Goal: Task Accomplishment & Management: Use online tool/utility

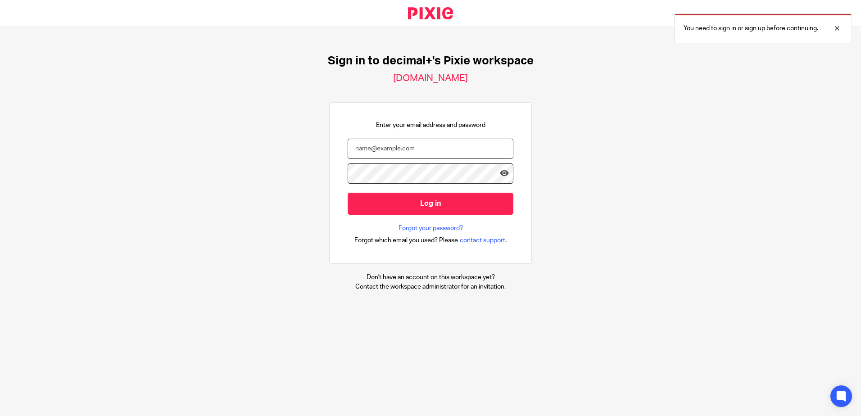
type input "[EMAIL_ADDRESS][DOMAIN_NAME]"
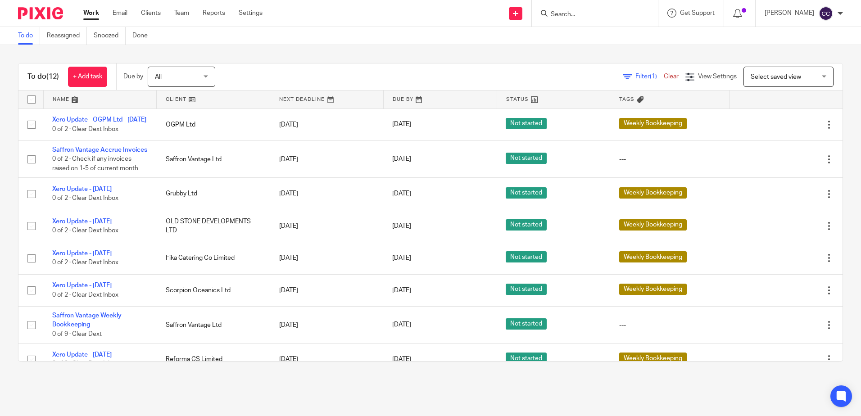
click at [172, 100] on link at bounding box center [213, 100] width 113 height 18
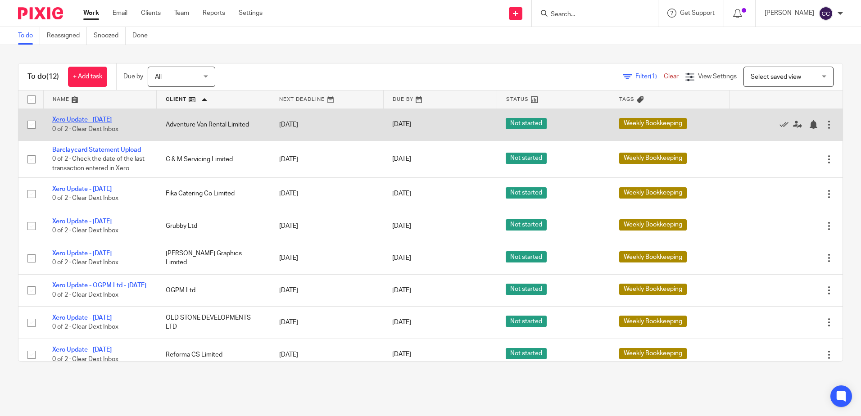
click at [99, 120] on link "Xero Update - [DATE]" at bounding box center [81, 120] width 59 height 6
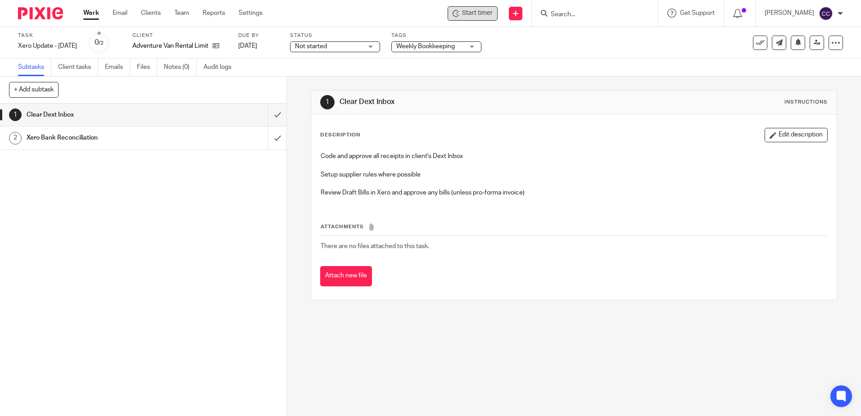
click at [483, 16] on span "Start timer" at bounding box center [477, 13] width 31 height 9
click at [486, 14] on span "Start timer" at bounding box center [477, 13] width 31 height 9
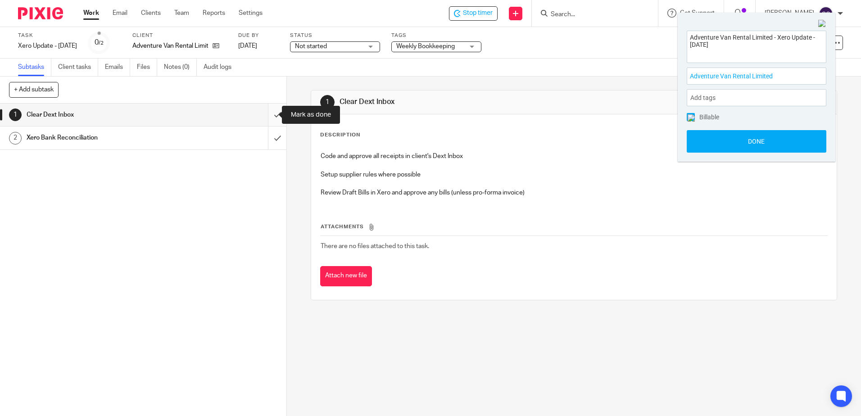
click at [268, 114] on input "submit" at bounding box center [143, 115] width 286 height 23
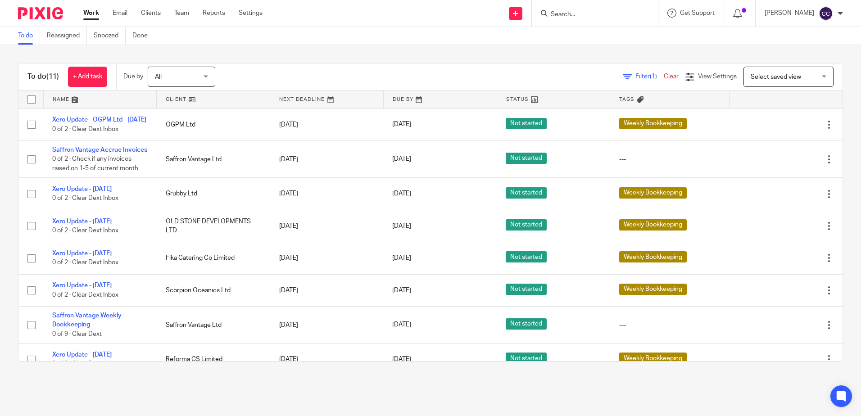
click at [174, 96] on link at bounding box center [213, 100] width 113 height 18
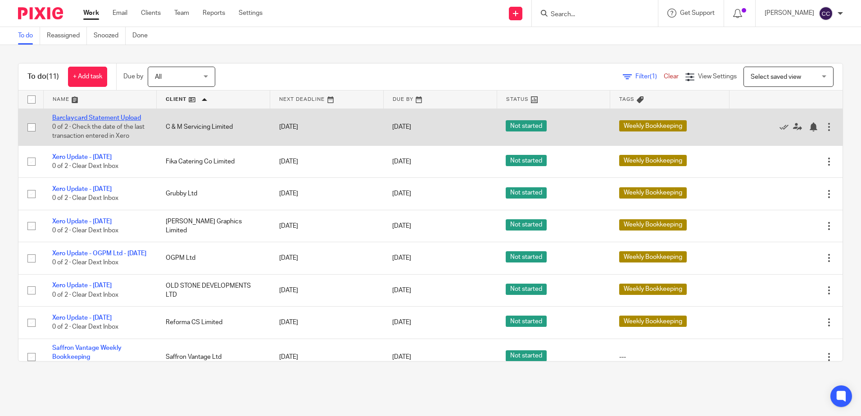
click at [109, 116] on link "Barclaycard Statement Upload" at bounding box center [96, 118] width 89 height 6
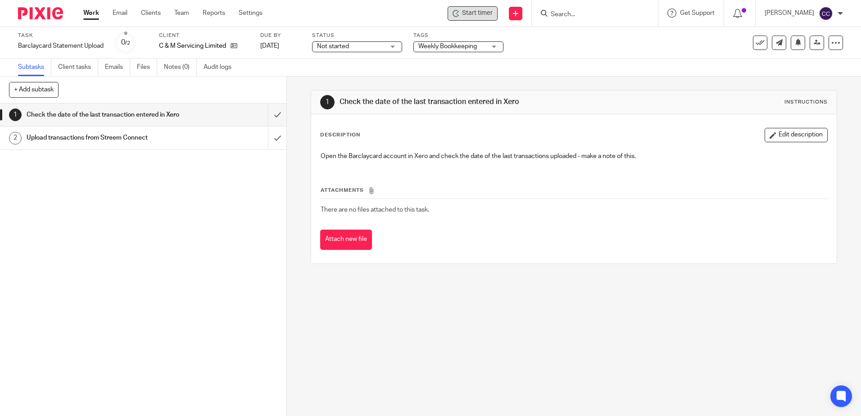
click at [489, 14] on span "Start timer" at bounding box center [477, 13] width 31 height 9
click at [487, 14] on span "Start timer" at bounding box center [477, 13] width 31 height 9
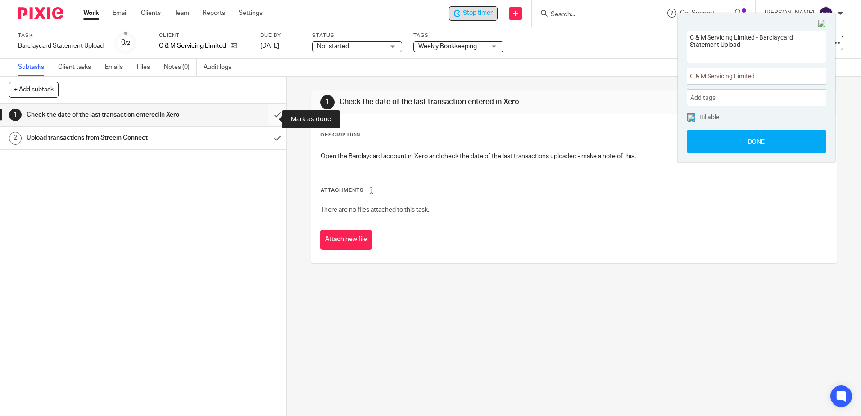
click at [267, 119] on input "submit" at bounding box center [143, 115] width 286 height 23
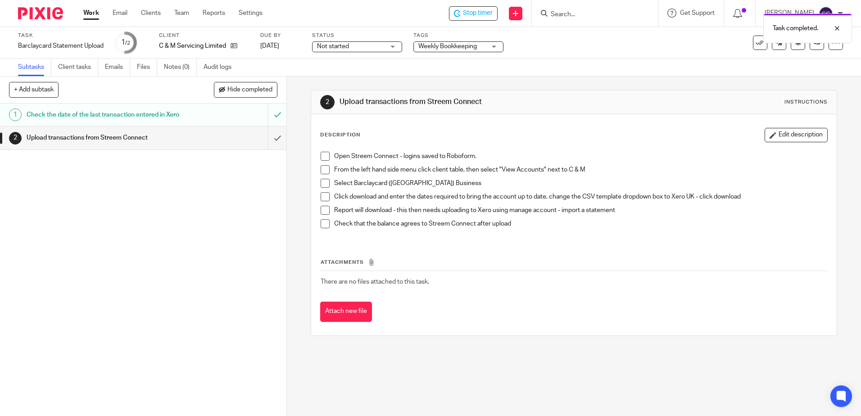
click at [268, 147] on input "submit" at bounding box center [143, 138] width 286 height 23
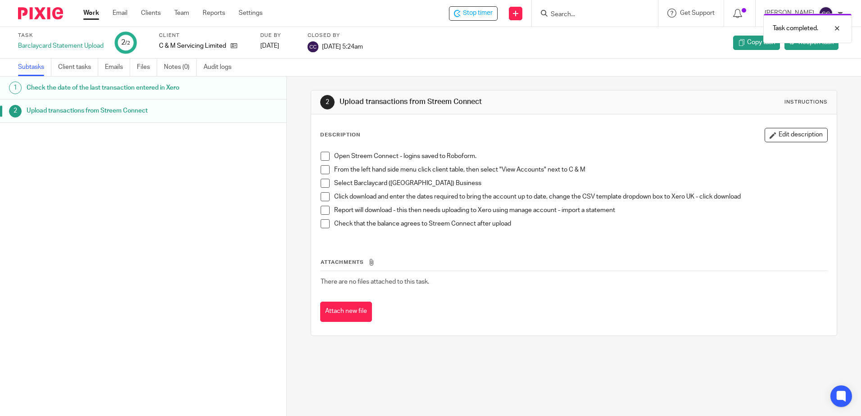
click at [84, 16] on link "Work" at bounding box center [91, 13] width 16 height 9
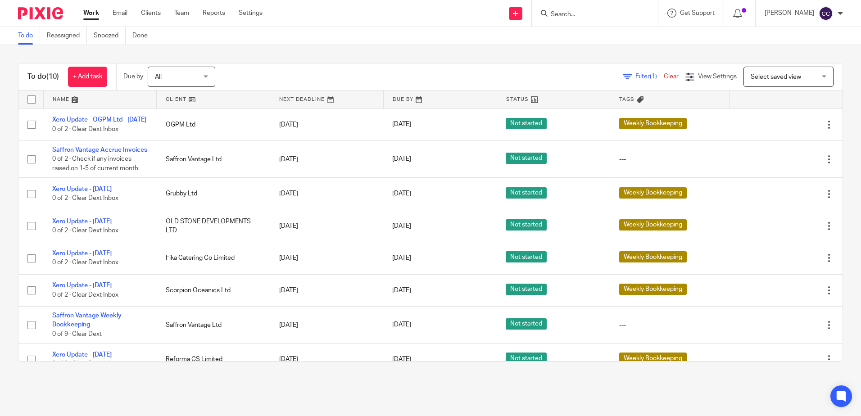
click at [179, 98] on link at bounding box center [213, 100] width 113 height 18
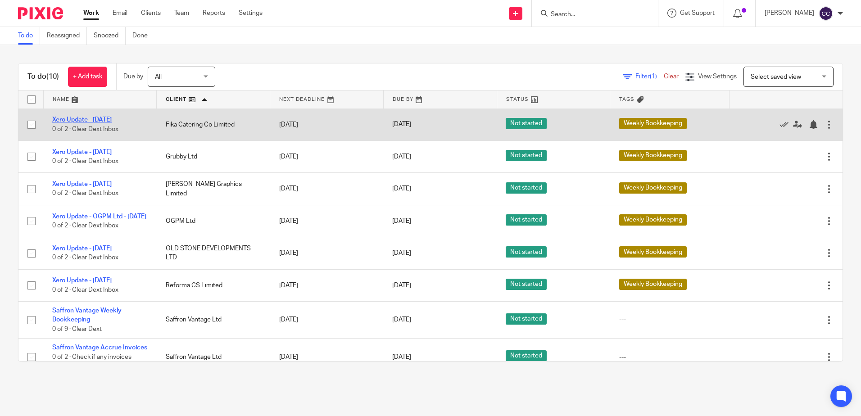
click at [100, 121] on link "Xero Update - [DATE]" at bounding box center [81, 120] width 59 height 6
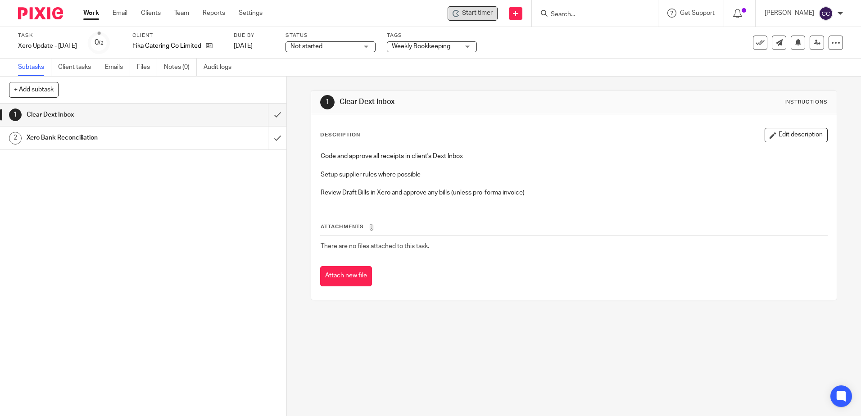
click at [493, 13] on span "Start timer" at bounding box center [477, 13] width 31 height 9
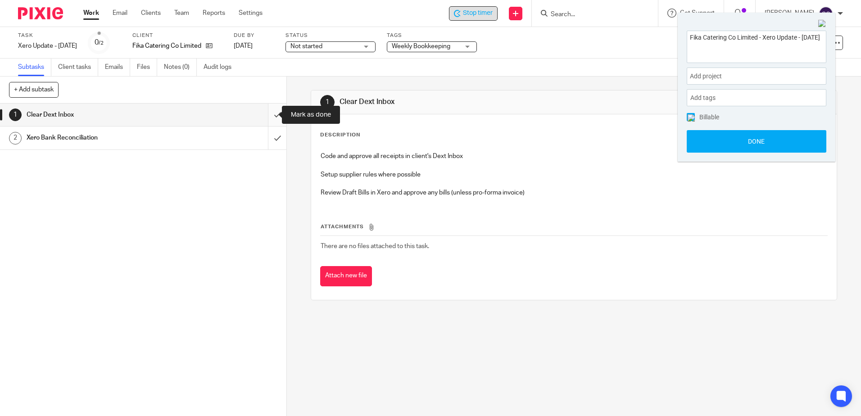
click at [268, 118] on input "submit" at bounding box center [143, 115] width 286 height 23
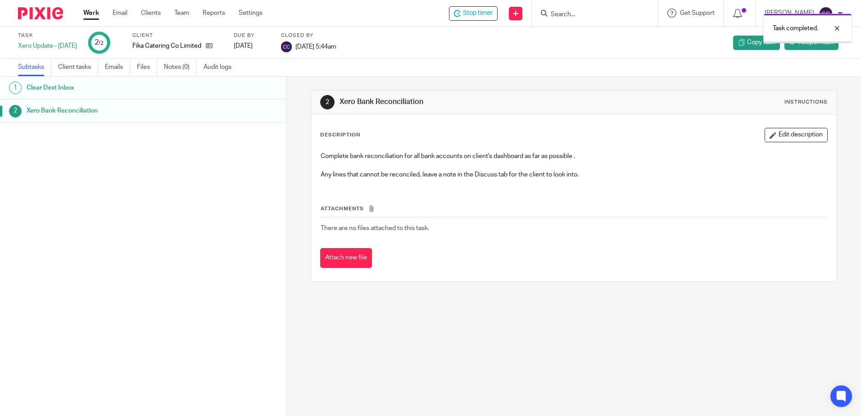
click at [92, 12] on link "Work" at bounding box center [91, 13] width 16 height 9
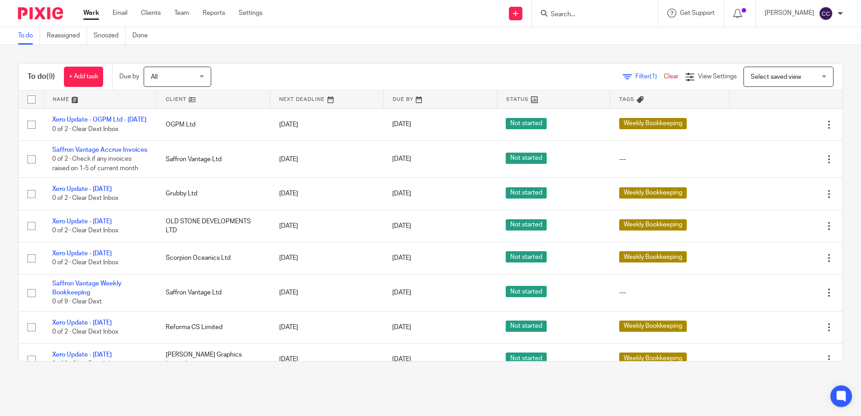
click at [169, 100] on link at bounding box center [213, 100] width 113 height 18
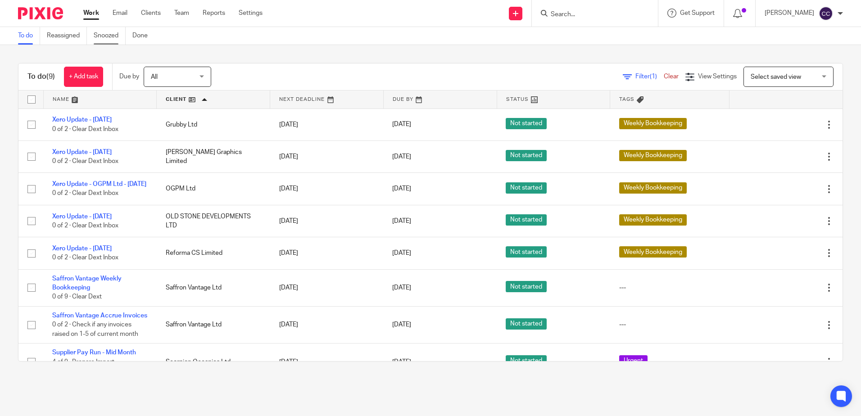
click at [113, 36] on link "Snoozed" at bounding box center [110, 36] width 32 height 18
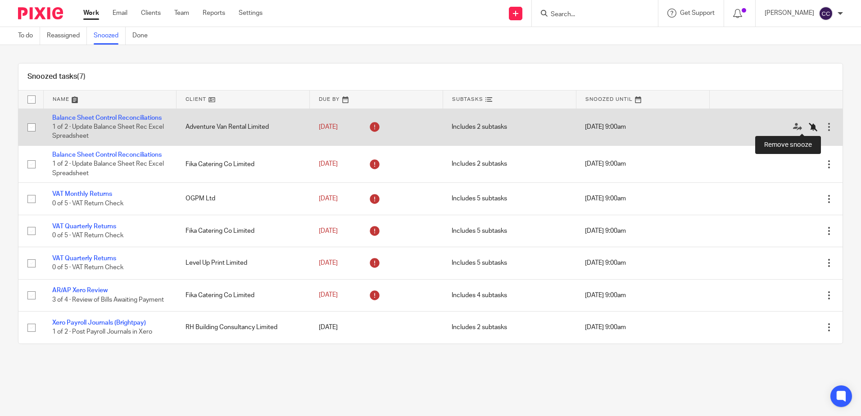
click at [809, 127] on icon at bounding box center [813, 126] width 9 height 9
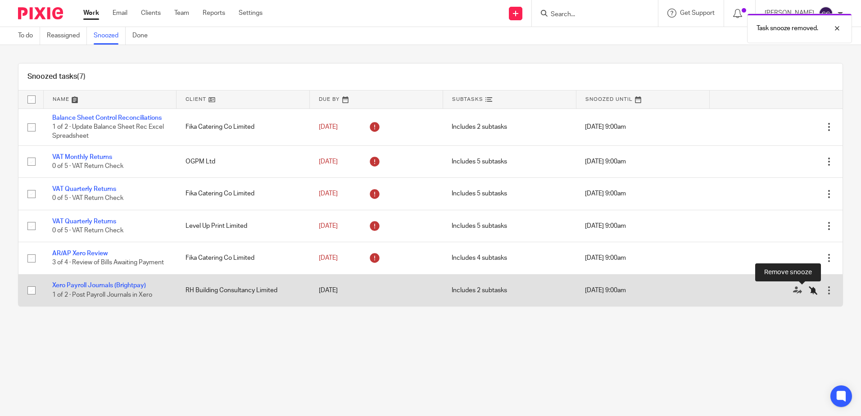
click at [809, 291] on icon at bounding box center [813, 290] width 9 height 9
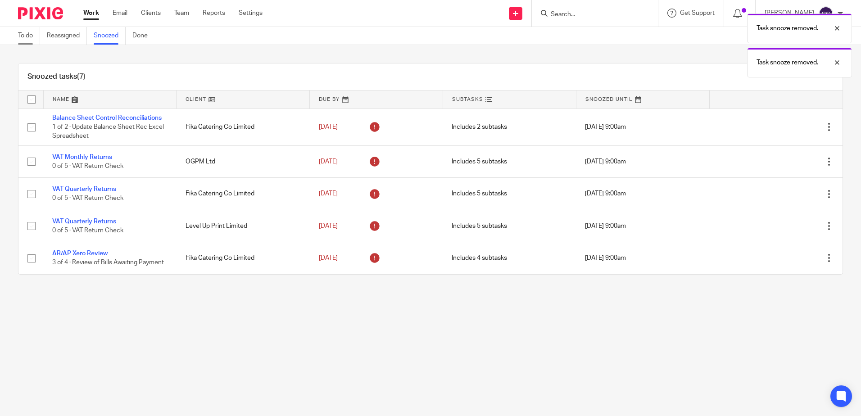
click at [23, 36] on link "To do" at bounding box center [29, 36] width 22 height 18
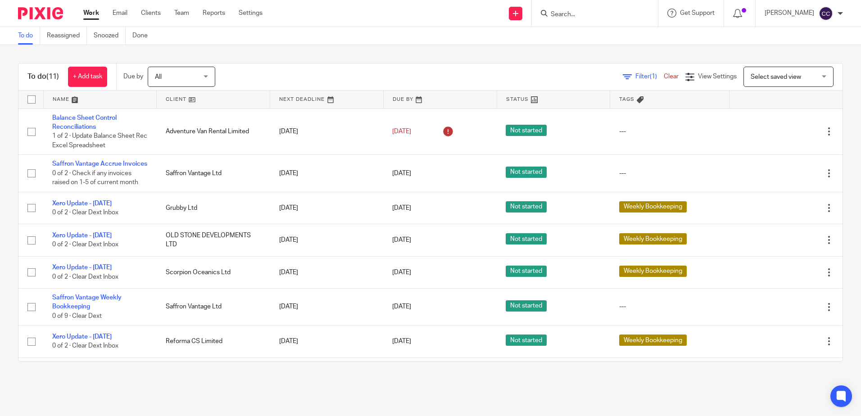
click at [168, 98] on link at bounding box center [213, 100] width 113 height 18
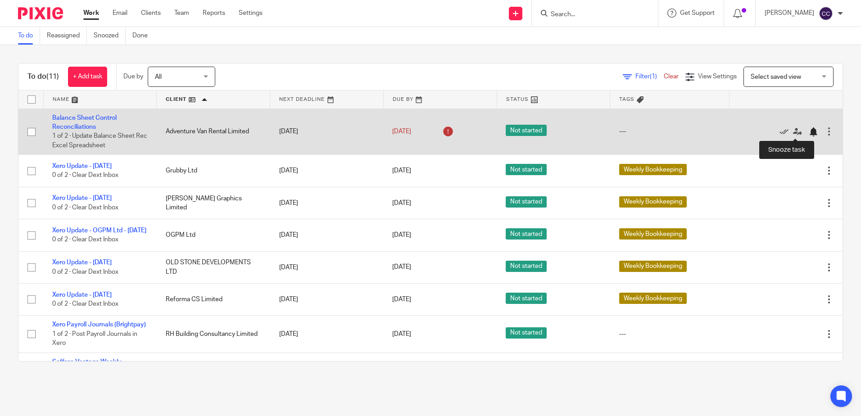
click at [809, 134] on div at bounding box center [813, 131] width 9 height 9
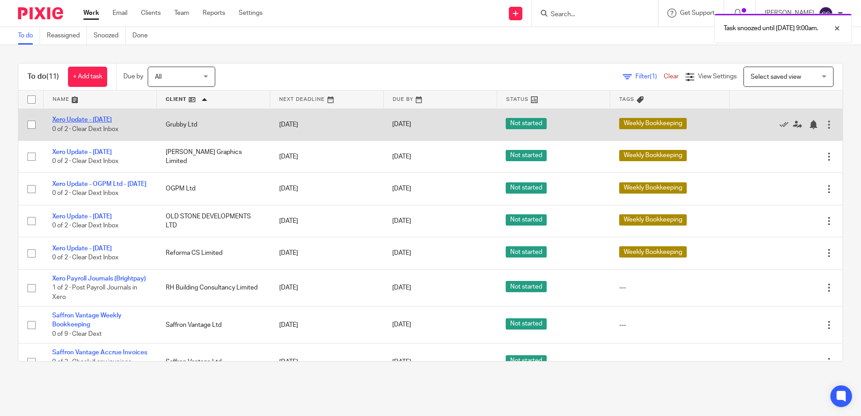
click at [102, 121] on link "Xero Update - [DATE]" at bounding box center [81, 120] width 59 height 6
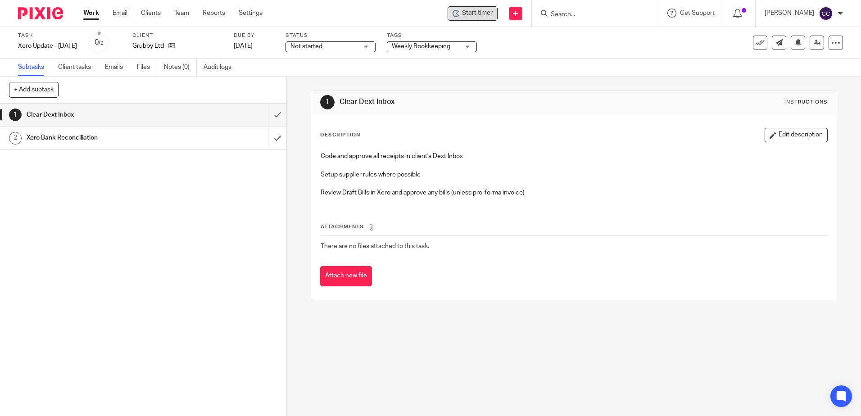
click at [486, 13] on span "Start timer" at bounding box center [477, 13] width 31 height 9
click at [490, 14] on span "Start timer" at bounding box center [477, 13] width 31 height 9
click at [268, 114] on input "submit" at bounding box center [143, 115] width 286 height 23
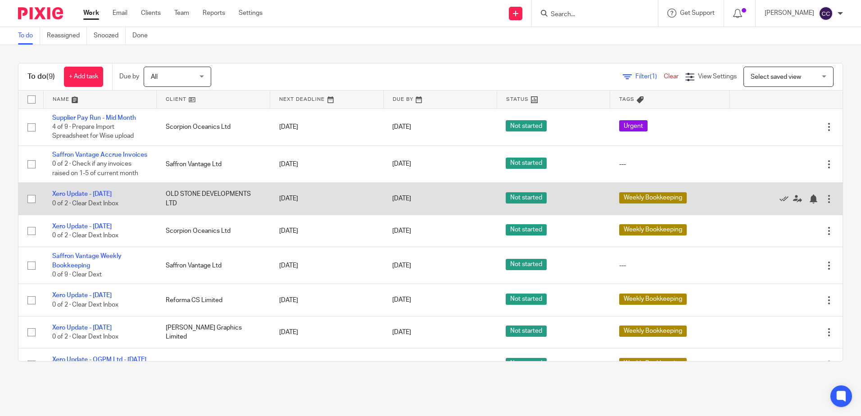
scroll to position [80, 0]
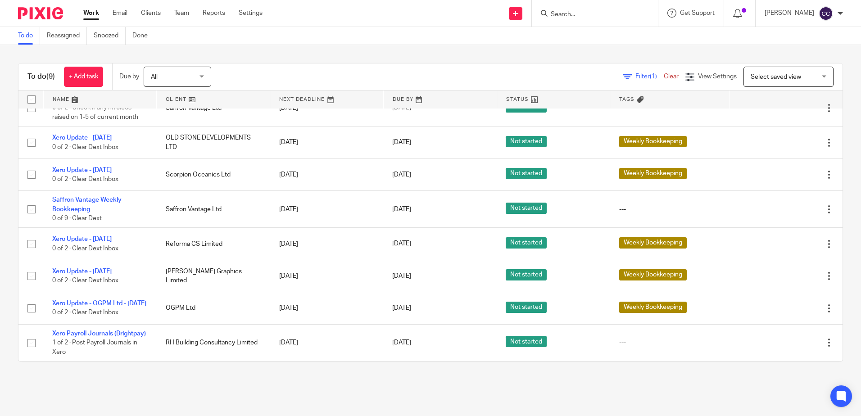
click at [168, 95] on link at bounding box center [213, 100] width 113 height 18
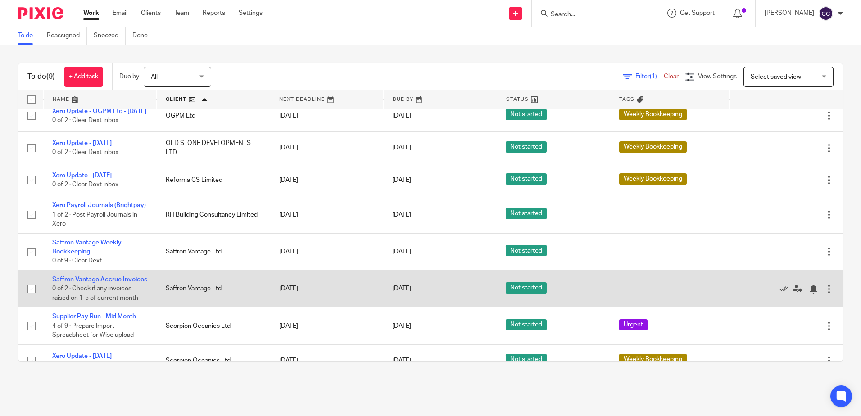
scroll to position [80, 0]
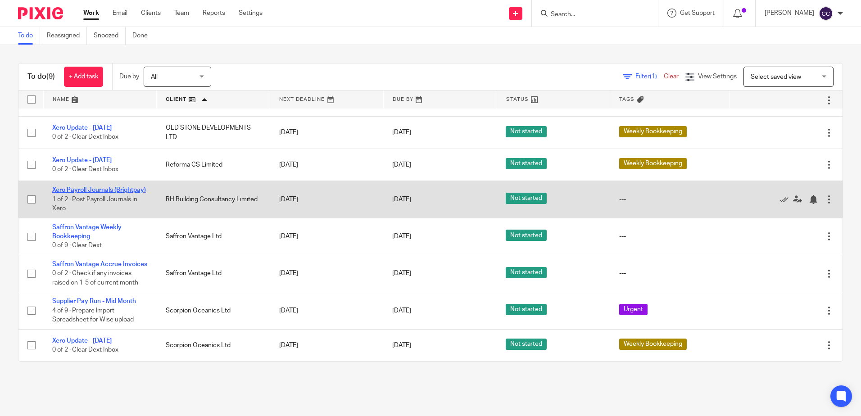
click at [97, 187] on link "Xero Payroll Journals (Brightpay)" at bounding box center [99, 190] width 94 height 6
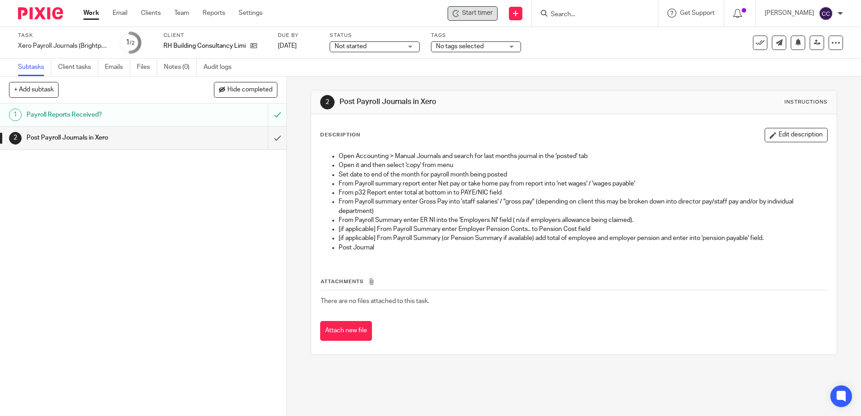
click at [488, 14] on span "Start timer" at bounding box center [477, 13] width 31 height 9
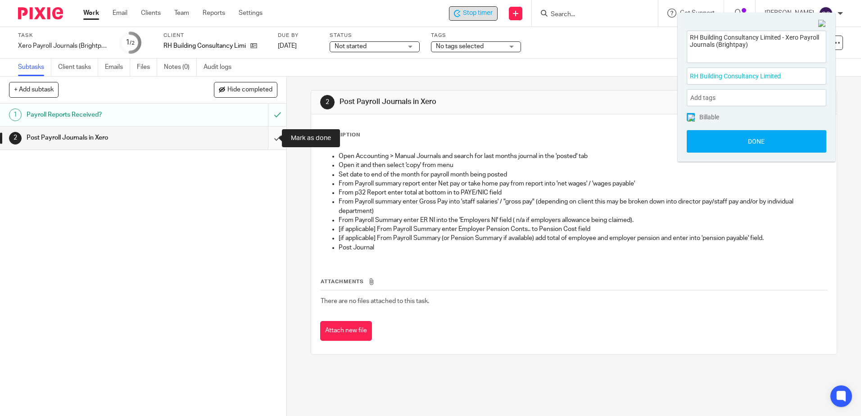
click at [268, 139] on input "submit" at bounding box center [143, 138] width 286 height 23
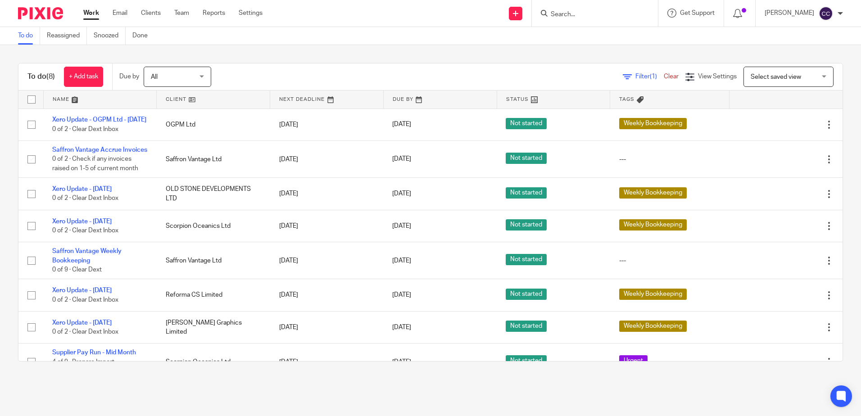
click at [172, 100] on link at bounding box center [213, 100] width 113 height 18
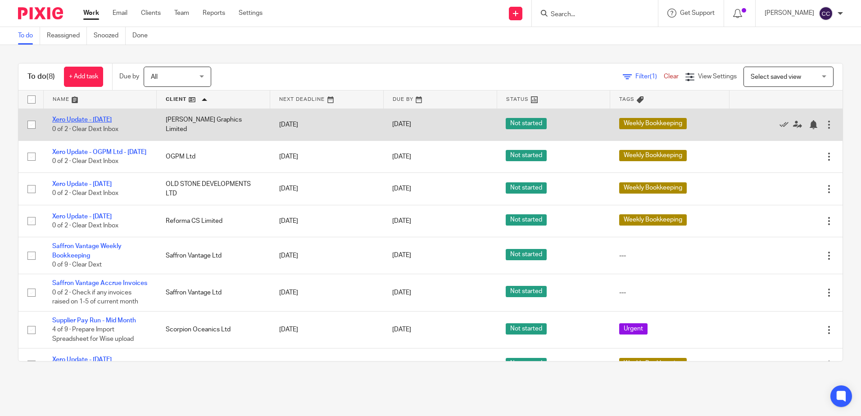
click at [93, 119] on link "Xero Update - [DATE]" at bounding box center [81, 120] width 59 height 6
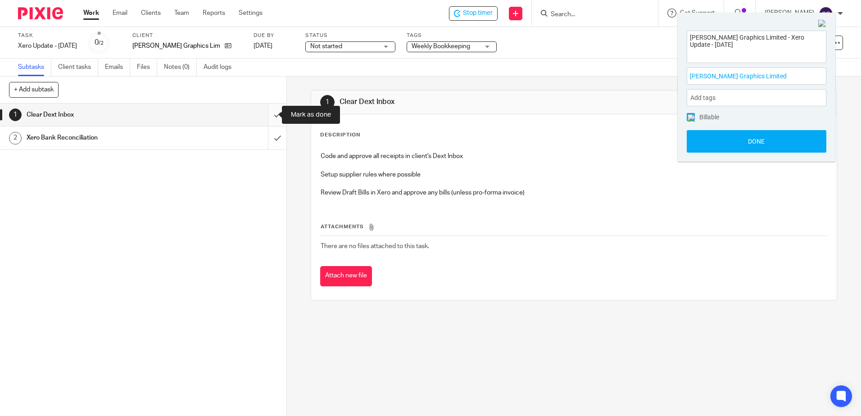
click at [264, 115] on input "submit" at bounding box center [143, 115] width 286 height 23
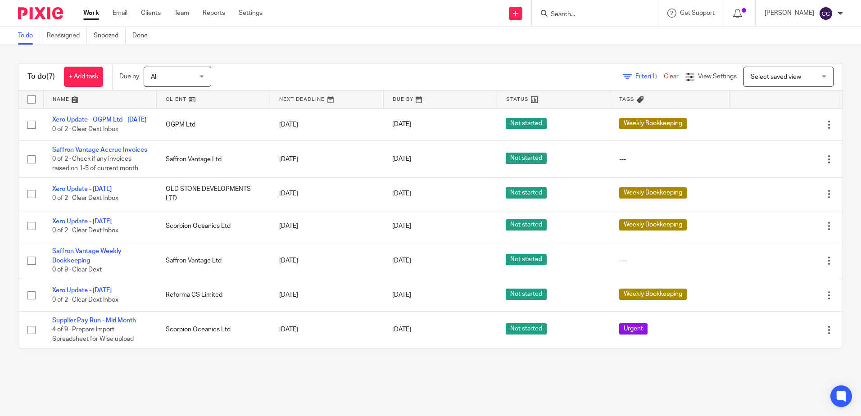
click at [176, 100] on link at bounding box center [213, 100] width 113 height 18
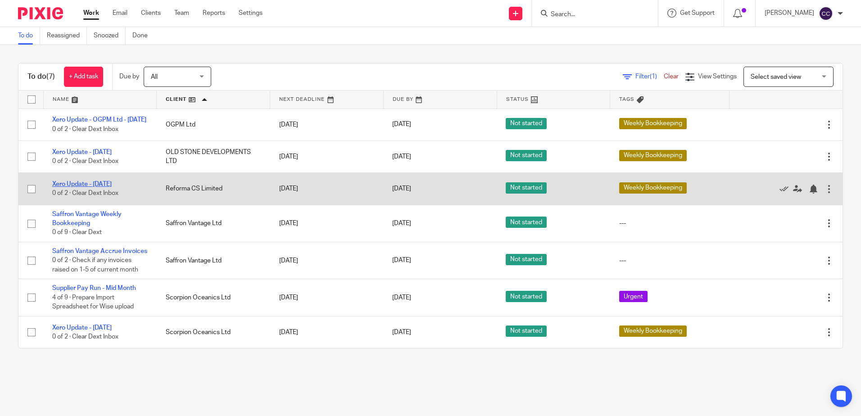
click at [98, 187] on link "Xero Update - [DATE]" at bounding box center [81, 184] width 59 height 6
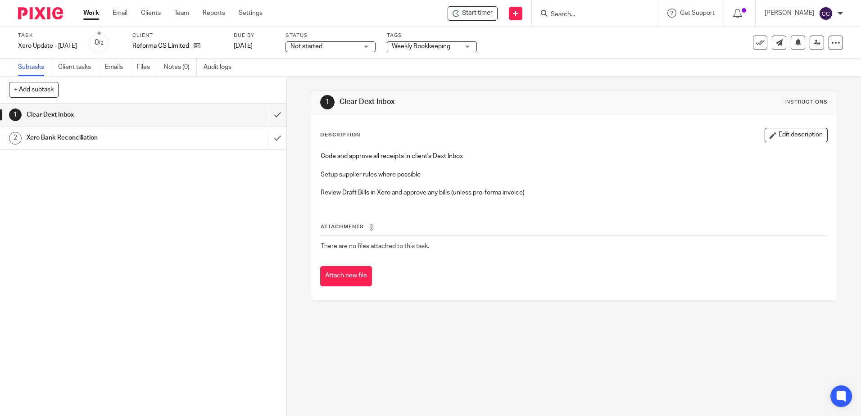
click at [476, 21] on div "Start timer Send new email Create task Add client Get Support Contact via email…" at bounding box center [568, 13] width 585 height 27
click at [476, 17] on span "Start timer" at bounding box center [477, 13] width 31 height 9
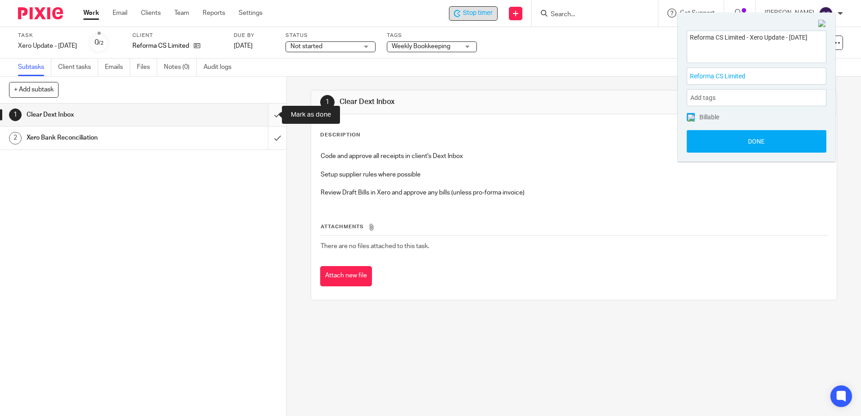
click at [269, 115] on input "submit" at bounding box center [143, 115] width 286 height 23
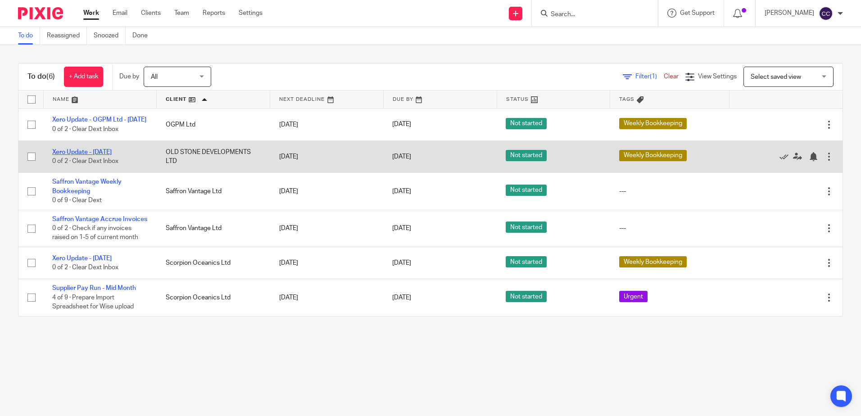
click at [112, 155] on link "Xero Update - [DATE]" at bounding box center [81, 152] width 59 height 6
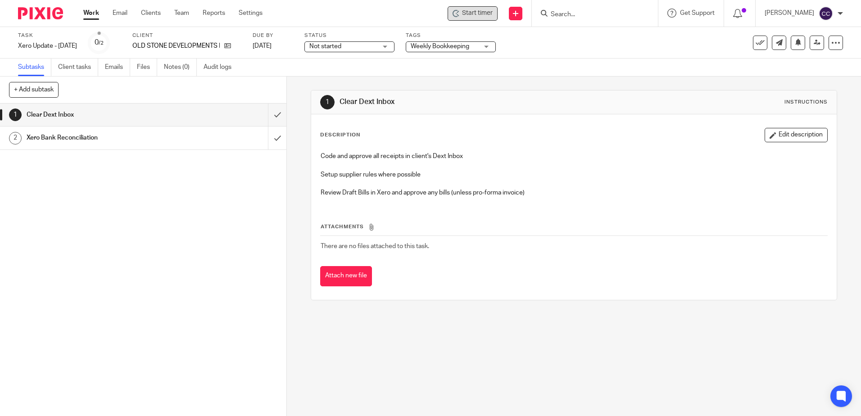
click at [493, 13] on span "Start timer" at bounding box center [477, 13] width 31 height 9
click at [477, 14] on span "Start timer" at bounding box center [477, 13] width 31 height 9
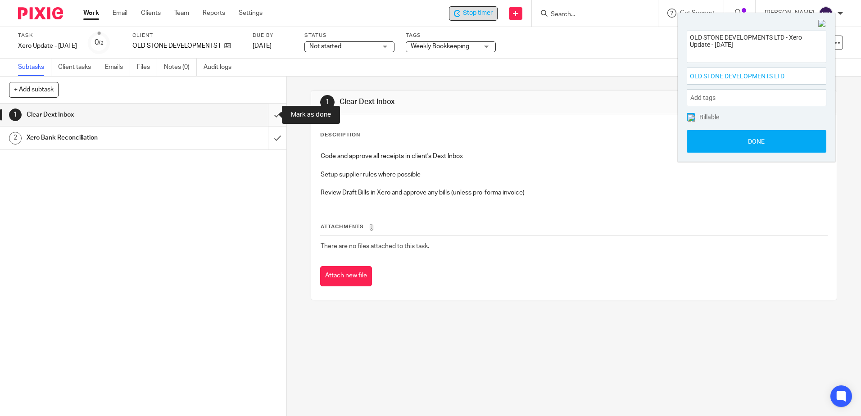
click at [267, 113] on input "submit" at bounding box center [143, 115] width 286 height 23
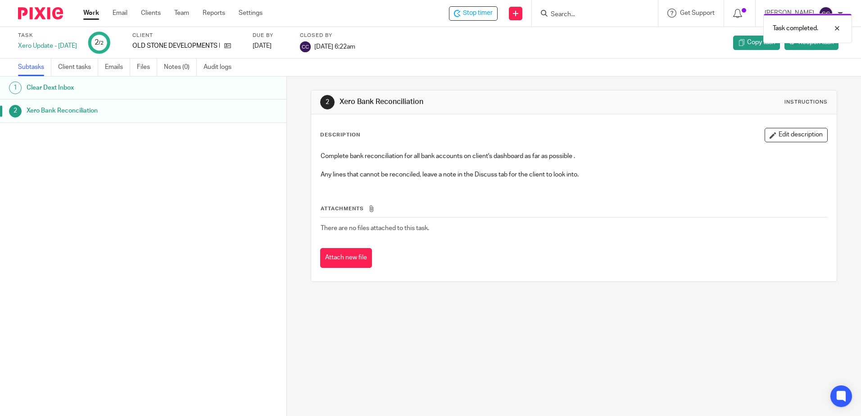
click at [87, 13] on link "Work" at bounding box center [91, 13] width 16 height 9
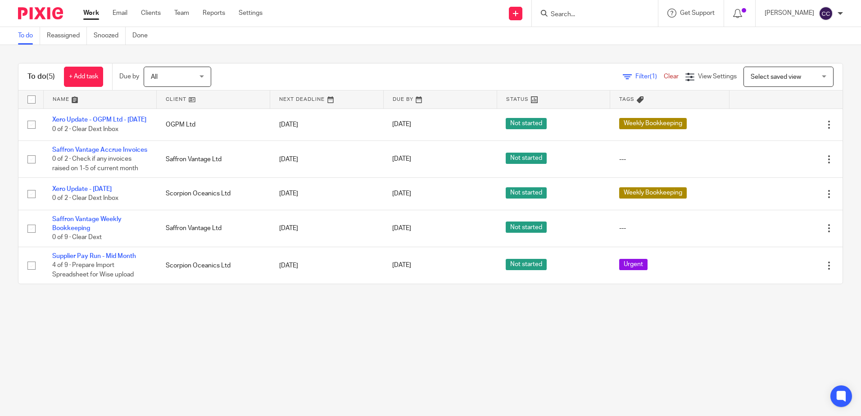
click at [172, 97] on link at bounding box center [213, 100] width 113 height 18
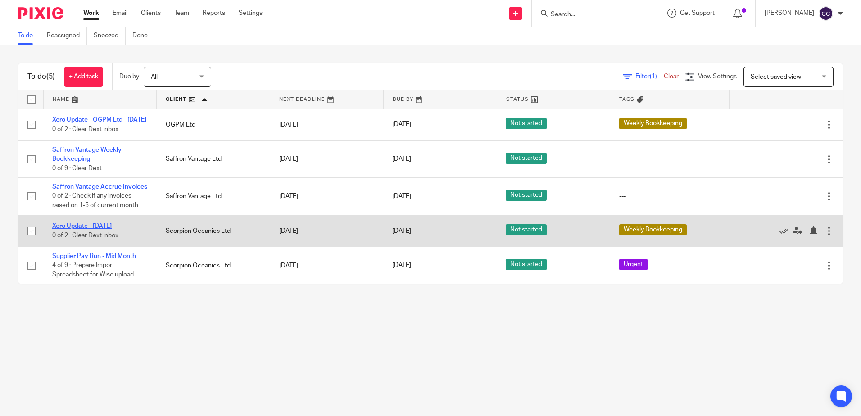
click at [103, 229] on link "Xero Update - [DATE]" at bounding box center [81, 226] width 59 height 6
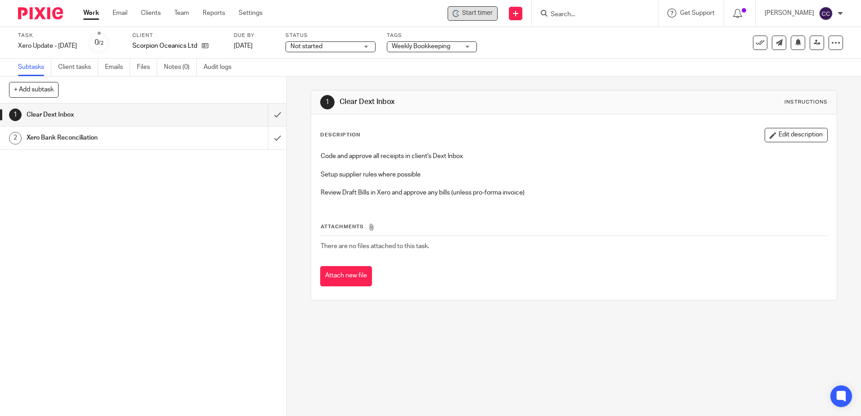
click at [491, 9] on span "Start timer" at bounding box center [477, 13] width 31 height 9
click at [486, 13] on span "Start timer" at bounding box center [477, 13] width 31 height 9
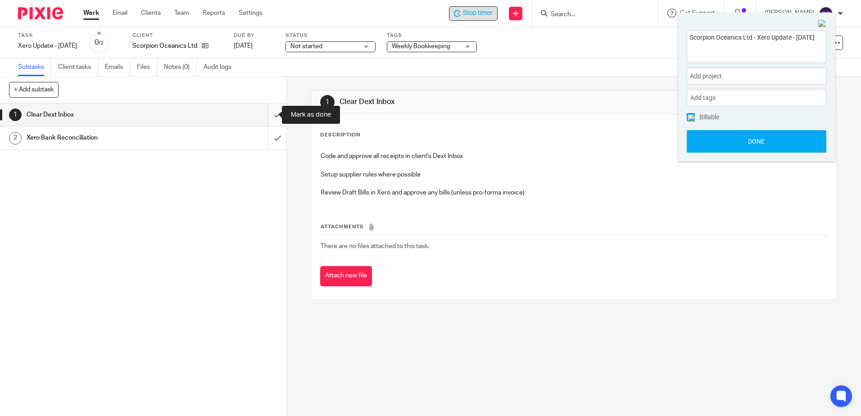
click at [268, 114] on input "submit" at bounding box center [143, 115] width 286 height 23
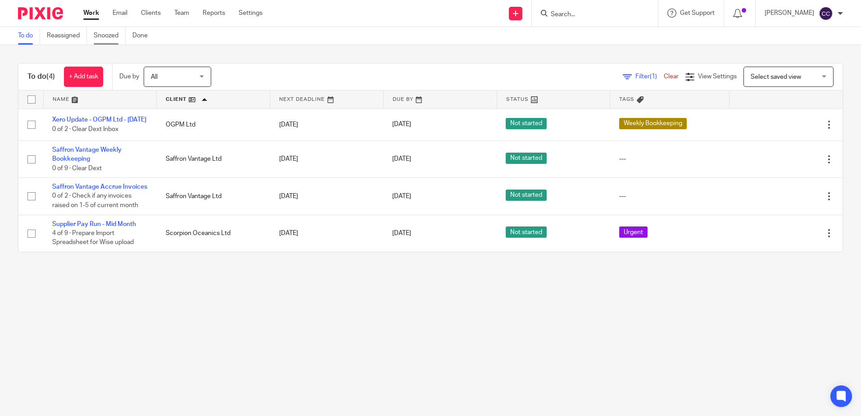
click at [118, 36] on link "Snoozed" at bounding box center [110, 36] width 32 height 18
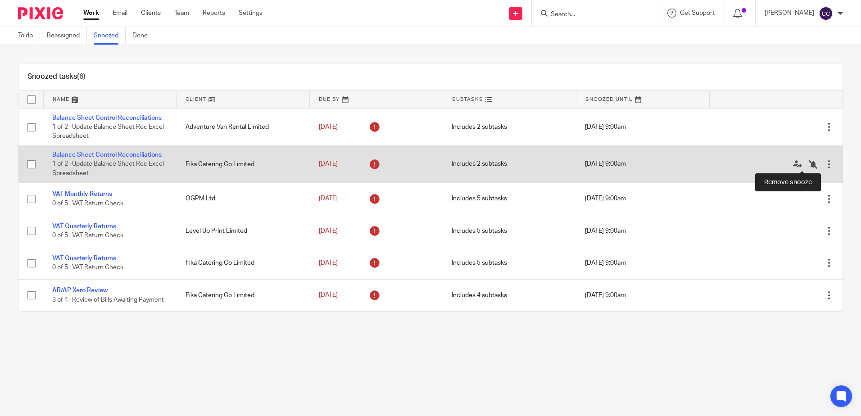
drag, startPoint x: 800, startPoint y: 164, endPoint x: 775, endPoint y: 163, distance: 24.3
click at [809, 164] on icon at bounding box center [813, 164] width 9 height 9
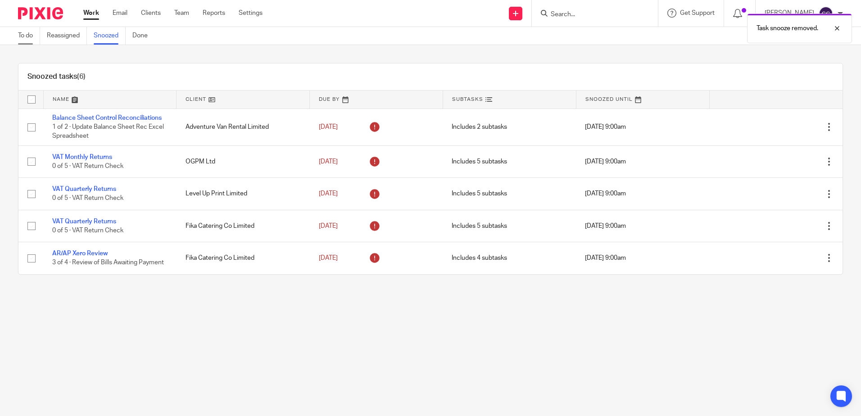
click at [27, 34] on link "To do" at bounding box center [29, 36] width 22 height 18
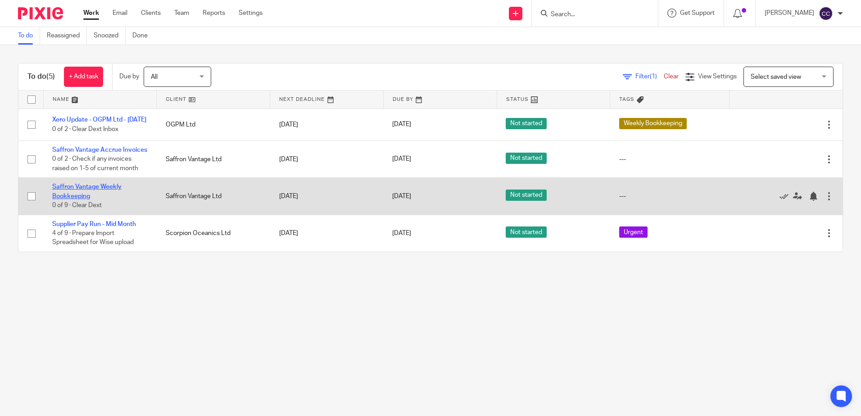
click at [88, 199] on link "Saffron Vantage Weekly Bookkeeping" at bounding box center [86, 191] width 69 height 15
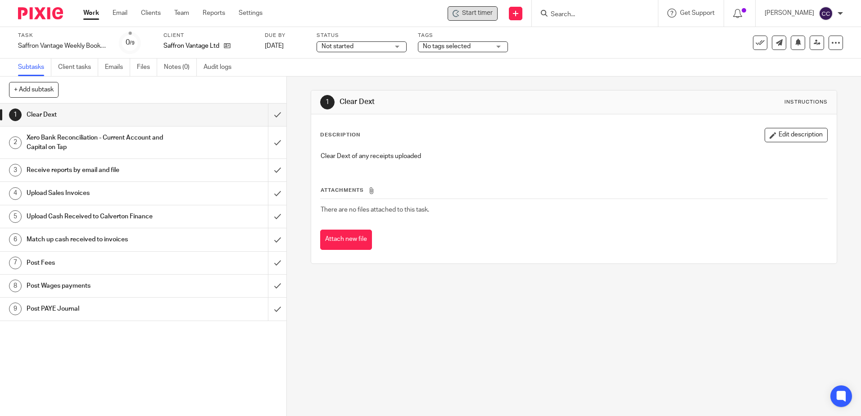
click at [490, 12] on span "Start timer" at bounding box center [477, 13] width 31 height 9
click at [487, 14] on span "Start timer" at bounding box center [477, 13] width 31 height 9
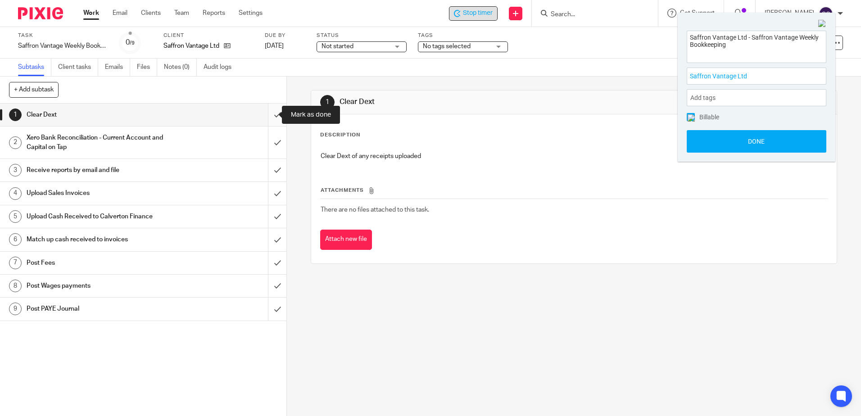
click at [269, 112] on input "submit" at bounding box center [143, 115] width 286 height 23
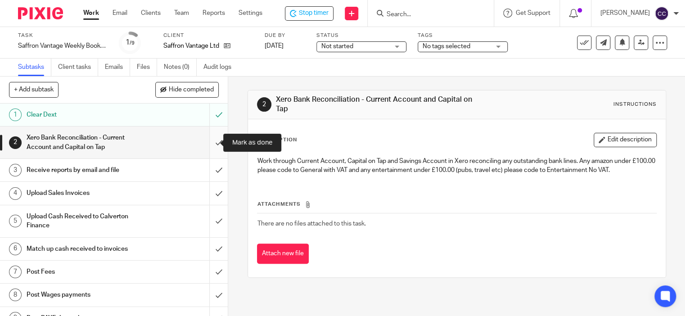
click at [211, 142] on input "submit" at bounding box center [114, 143] width 228 height 32
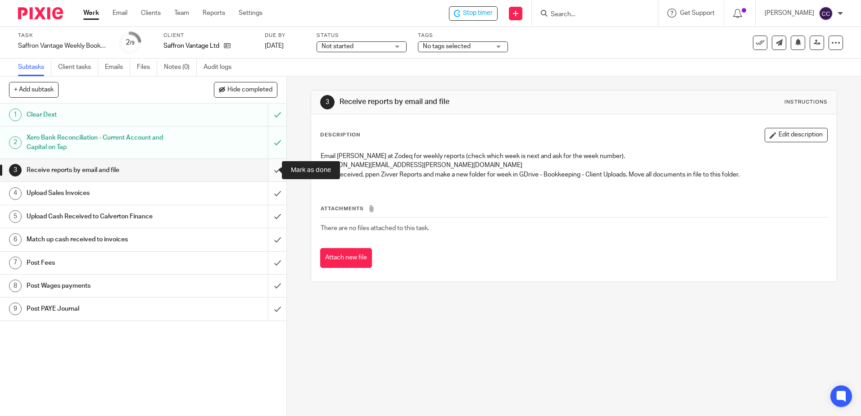
click at [265, 169] on input "submit" at bounding box center [143, 170] width 286 height 23
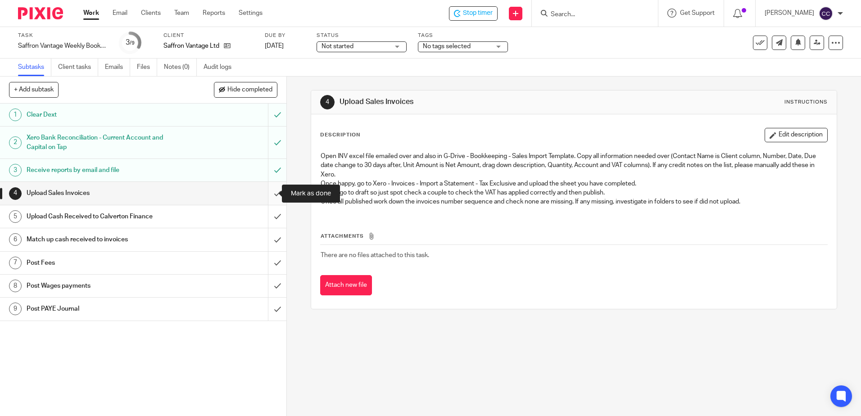
click at [267, 194] on input "submit" at bounding box center [143, 193] width 286 height 23
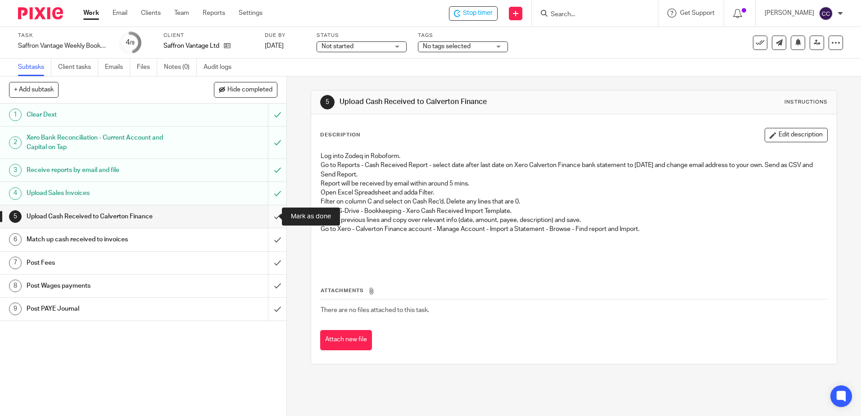
click at [266, 214] on input "submit" at bounding box center [143, 216] width 286 height 23
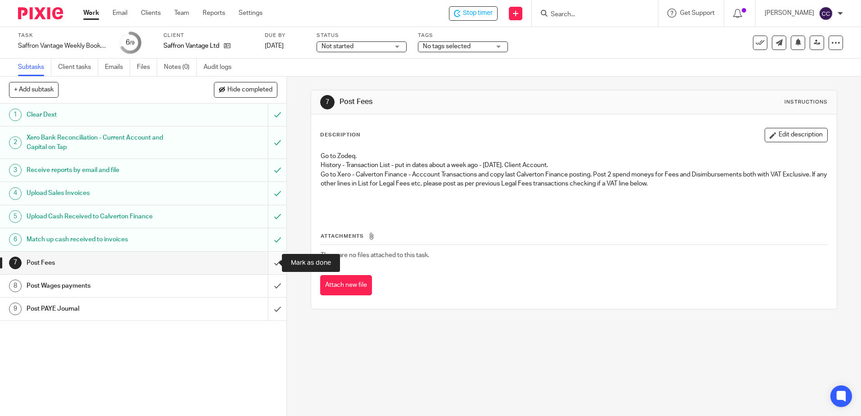
click at [267, 263] on input "submit" at bounding box center [143, 263] width 286 height 23
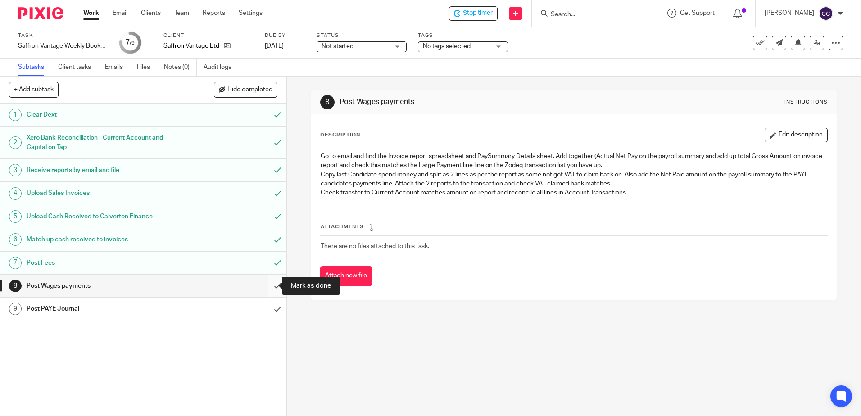
click at [267, 285] on input "submit" at bounding box center [143, 286] width 286 height 23
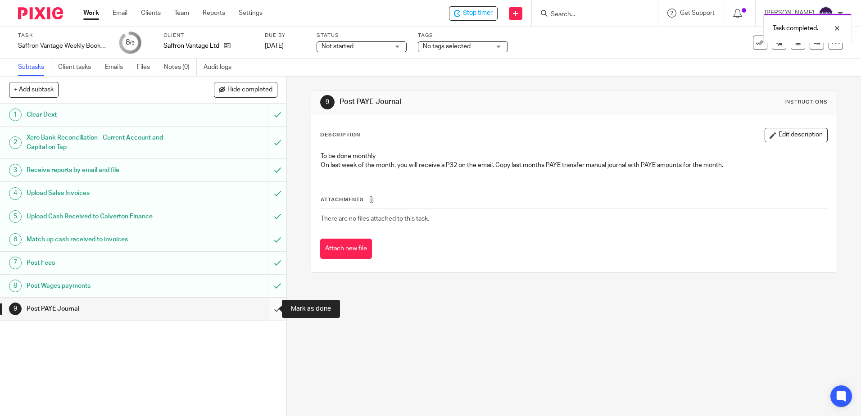
click at [266, 312] on input "submit" at bounding box center [143, 309] width 286 height 23
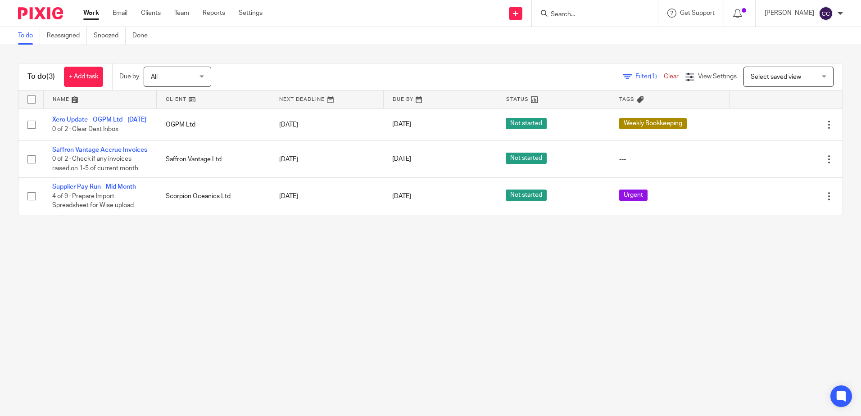
click at [176, 100] on link at bounding box center [213, 100] width 113 height 18
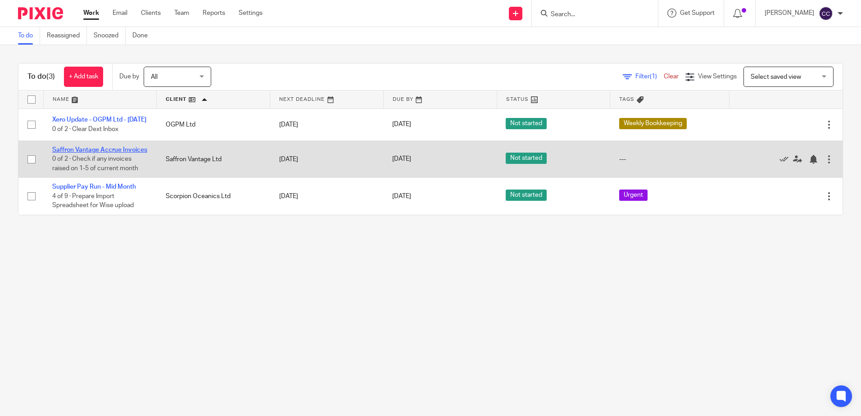
click at [68, 153] on link "Saffron Vantage Accrue Invoices" at bounding box center [99, 150] width 95 height 6
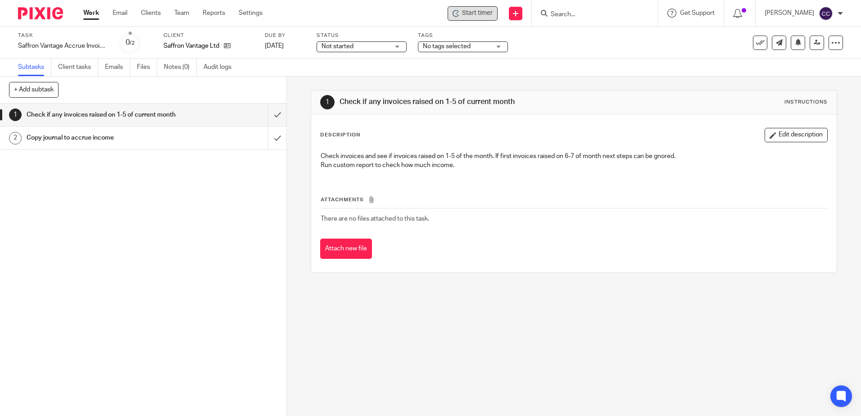
click at [487, 14] on span "Start timer" at bounding box center [477, 13] width 31 height 9
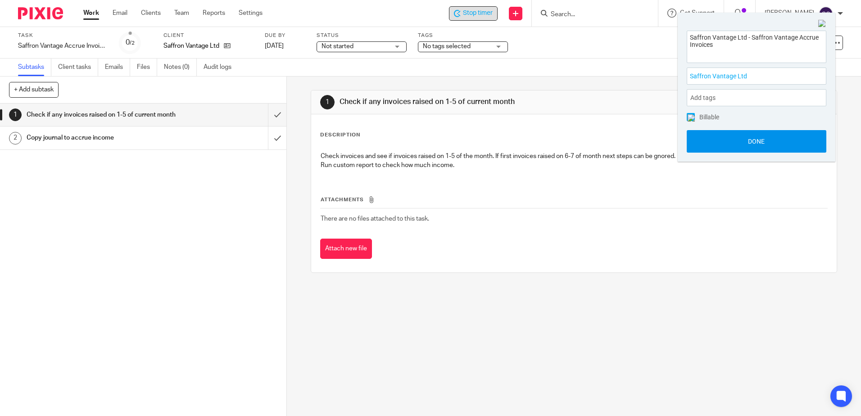
click at [719, 141] on button "Done" at bounding box center [757, 141] width 140 height 23
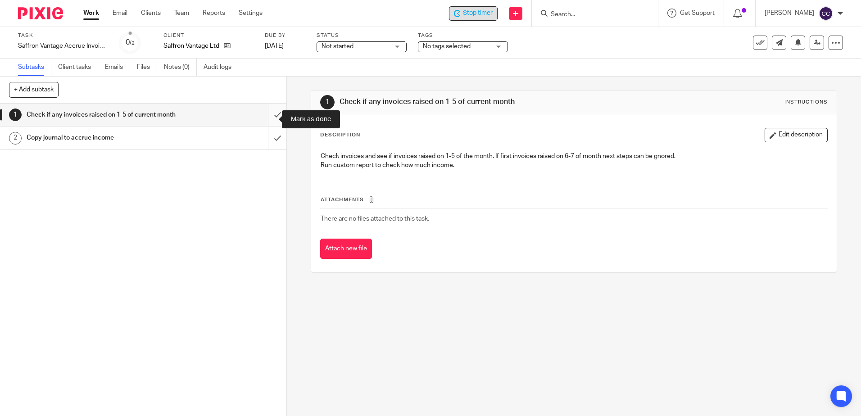
click at [267, 120] on input "submit" at bounding box center [143, 115] width 286 height 23
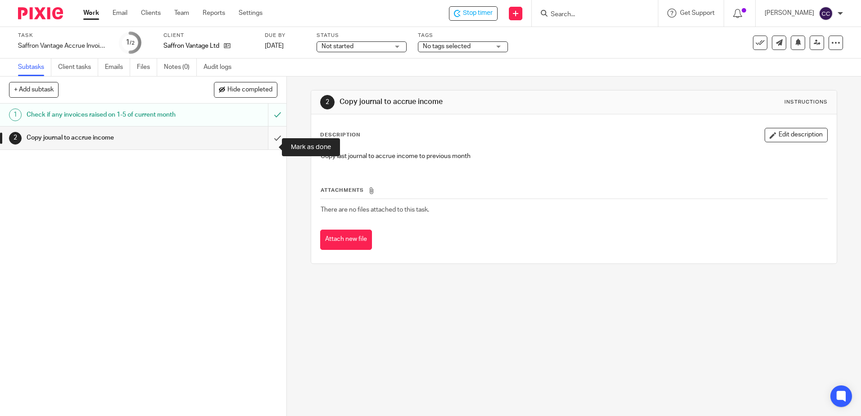
click at [270, 147] on input "submit" at bounding box center [143, 138] width 286 height 23
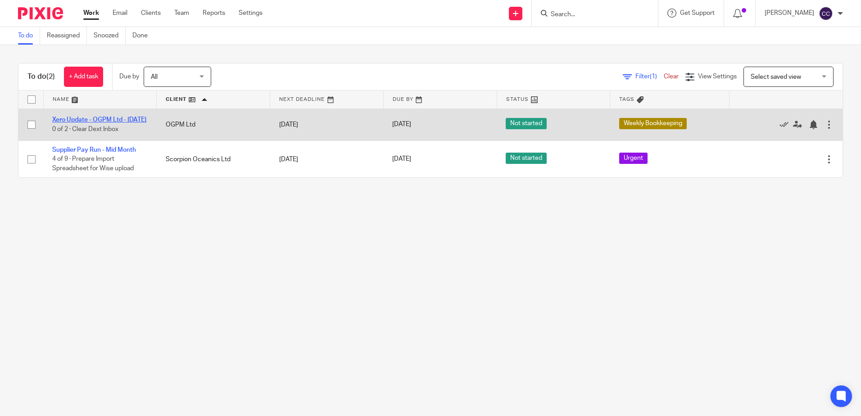
click at [115, 119] on link "Xero Update - OGPM Ltd - [DATE]" at bounding box center [99, 120] width 94 height 6
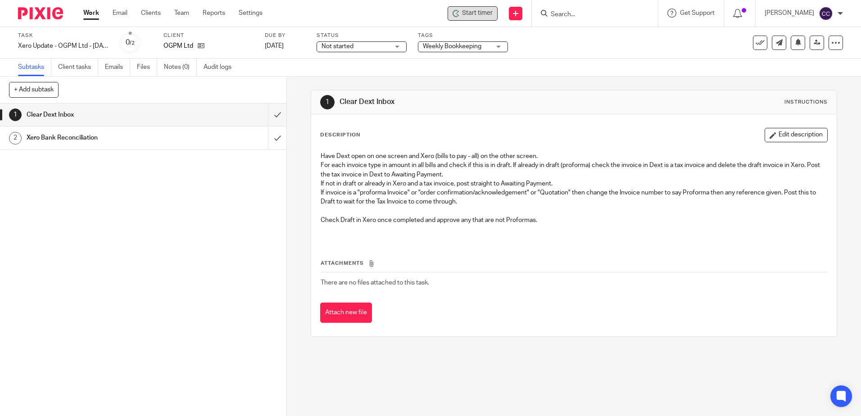
click at [460, 17] on icon at bounding box center [456, 13] width 7 height 7
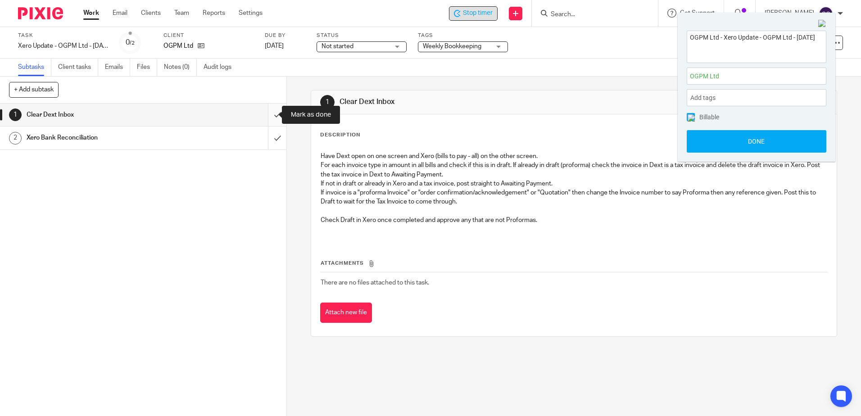
click at [269, 113] on input "submit" at bounding box center [143, 115] width 286 height 23
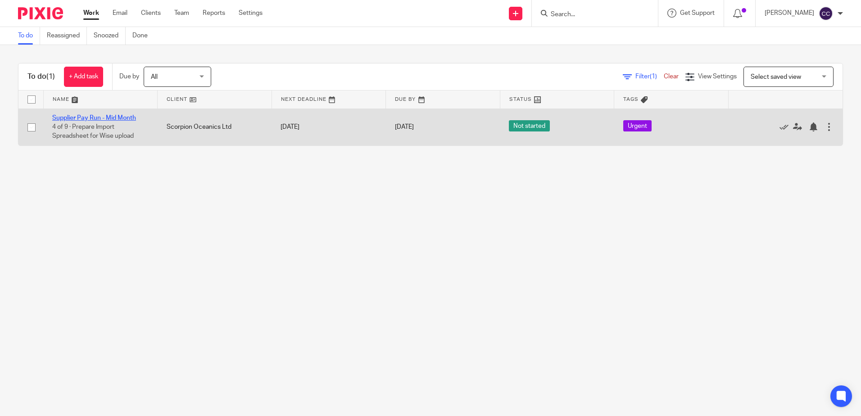
click at [117, 116] on link "Supplier Pay Run - Mid Month" at bounding box center [94, 118] width 84 height 6
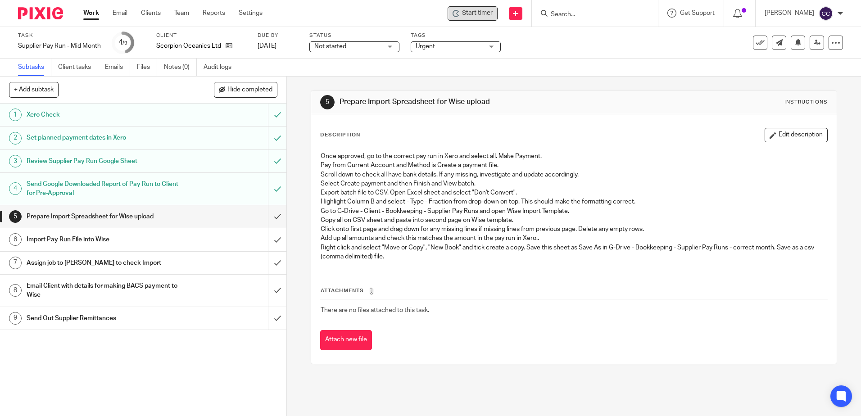
click at [484, 15] on span "Start timer" at bounding box center [477, 13] width 31 height 9
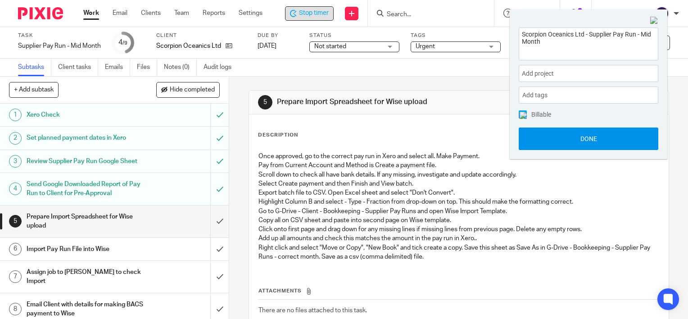
click at [551, 135] on button "Done" at bounding box center [589, 138] width 140 height 23
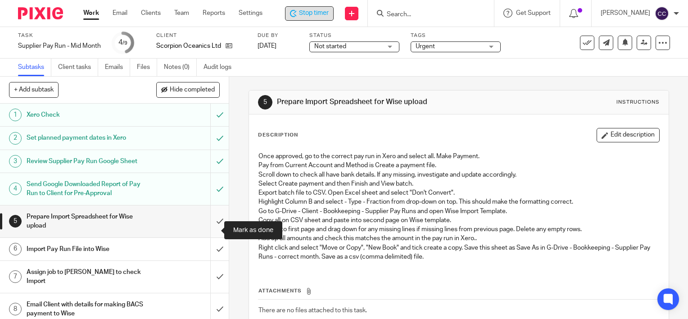
click at [209, 227] on input "submit" at bounding box center [114, 221] width 229 height 32
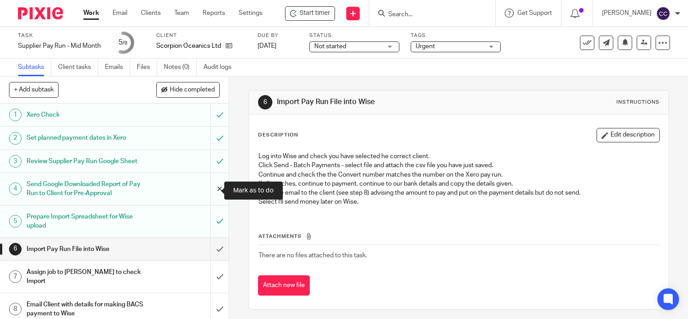
scroll to position [29, 0]
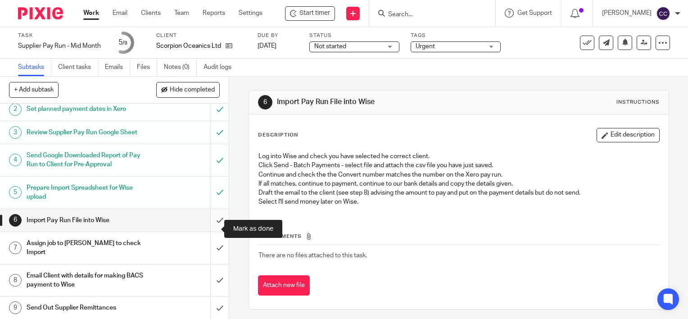
click at [211, 229] on input "submit" at bounding box center [114, 220] width 229 height 23
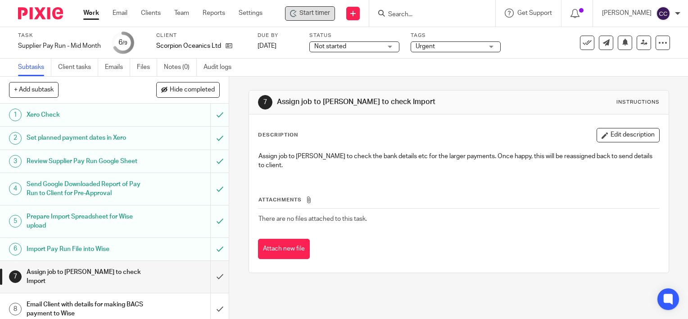
click at [312, 14] on span "Start timer" at bounding box center [314, 13] width 31 height 9
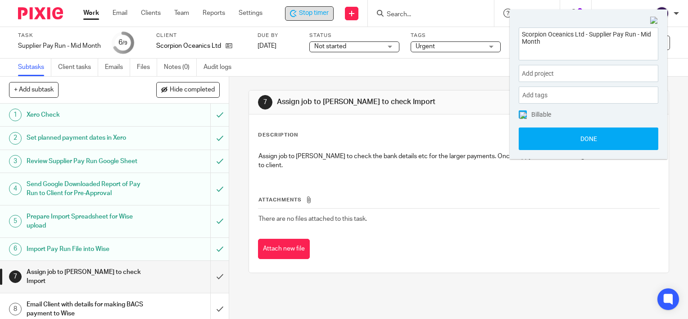
drag, startPoint x: 620, startPoint y: 135, endPoint x: 639, endPoint y: 110, distance: 30.9
click at [620, 135] on button "Done" at bounding box center [589, 138] width 140 height 23
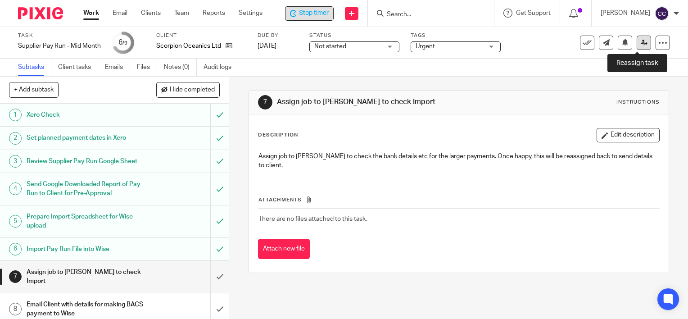
click at [641, 42] on icon at bounding box center [644, 42] width 7 height 7
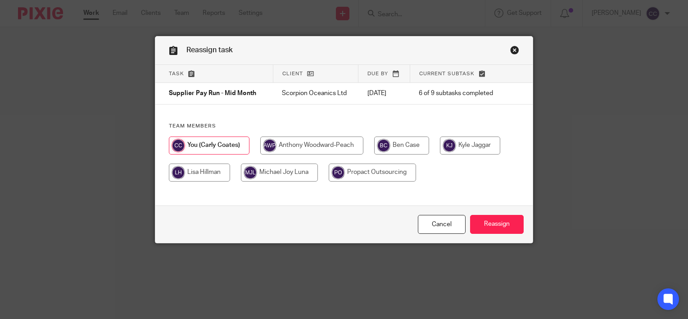
click at [186, 173] on input "radio" at bounding box center [199, 172] width 61 height 18
radio input "true"
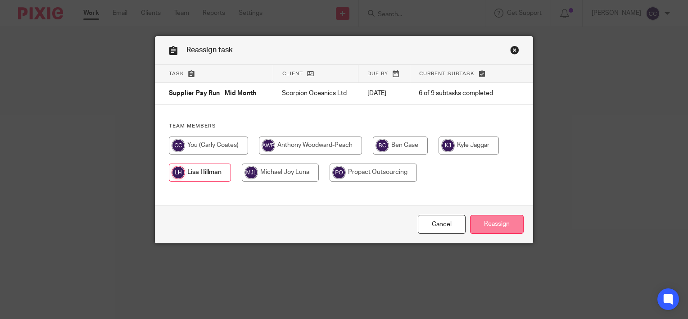
click at [482, 224] on input "Reassign" at bounding box center [497, 224] width 54 height 19
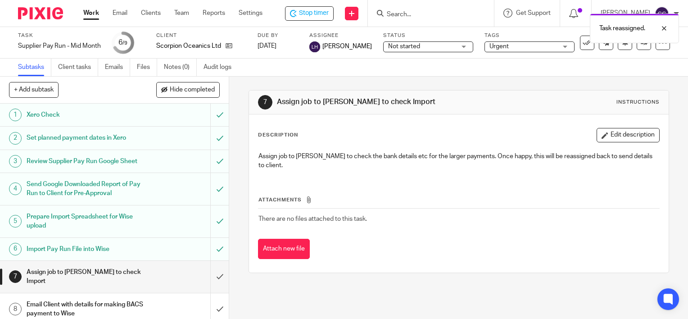
click at [88, 11] on link "Work" at bounding box center [91, 13] width 16 height 9
